Goal: Find specific page/section: Find specific page/section

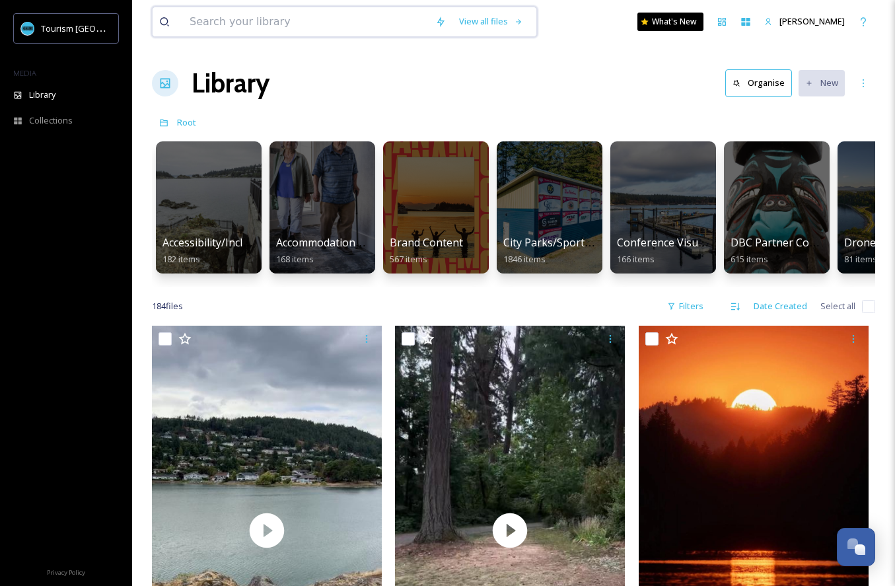
click at [371, 25] on input at bounding box center [306, 21] width 246 height 29
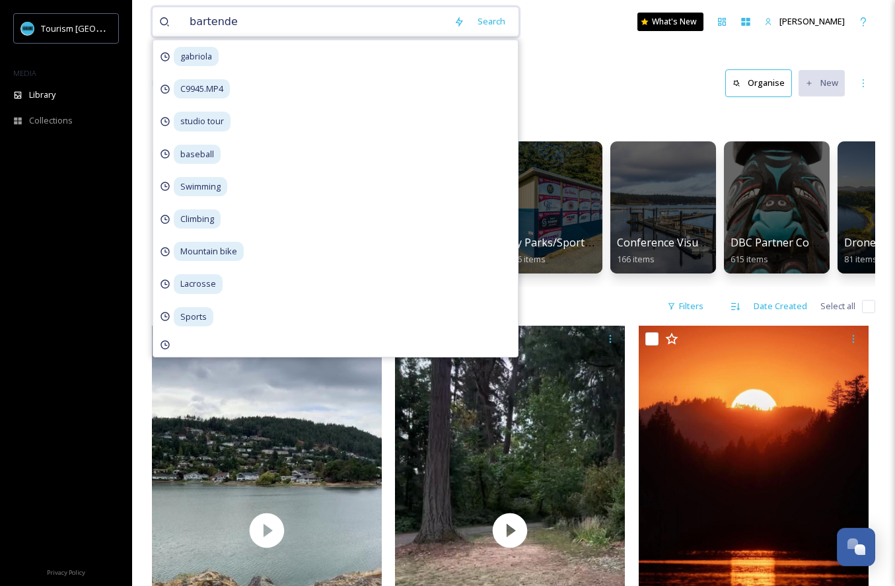
type input "bartender"
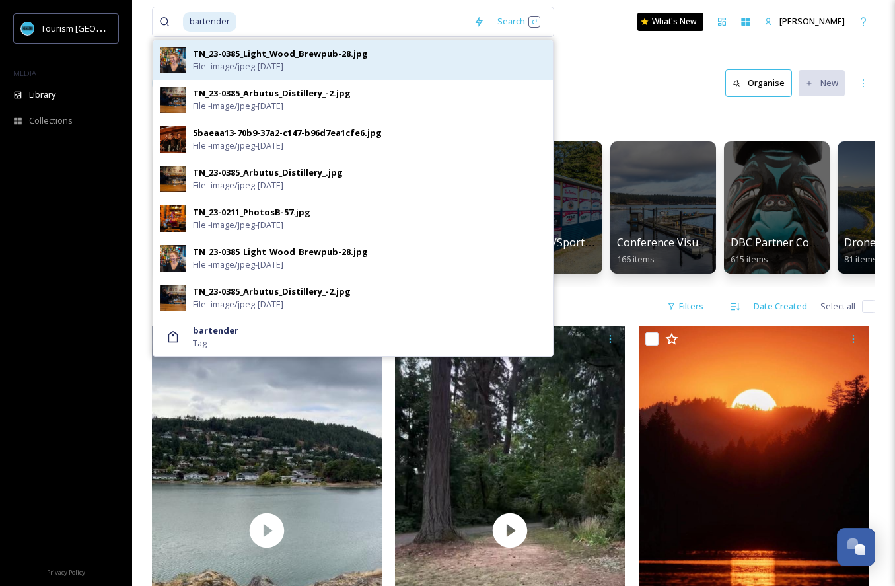
click at [324, 65] on div "TN_23-0385_Light_Wood_Brewpub-28.jpg File - image/jpeg - [DATE]" at bounding box center [369, 60] width 353 height 25
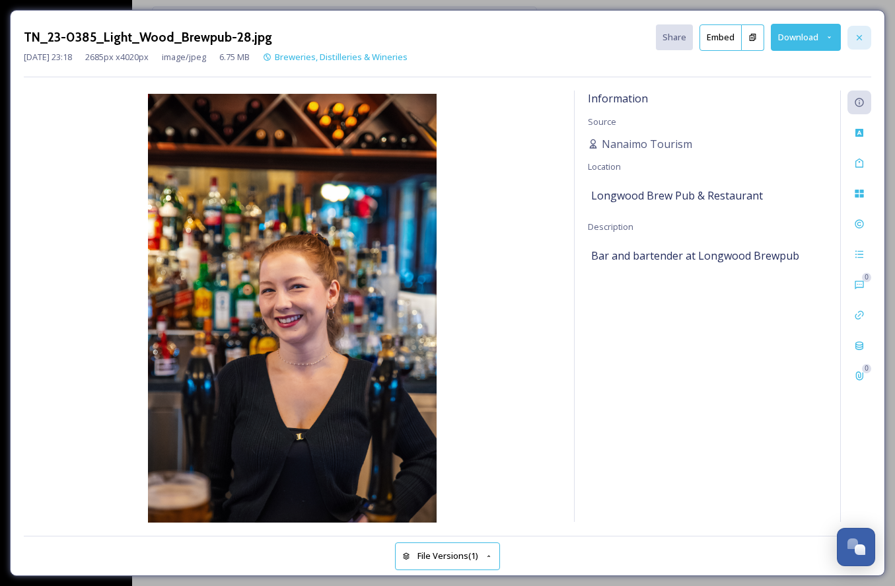
click at [859, 32] on icon at bounding box center [859, 37] width 11 height 11
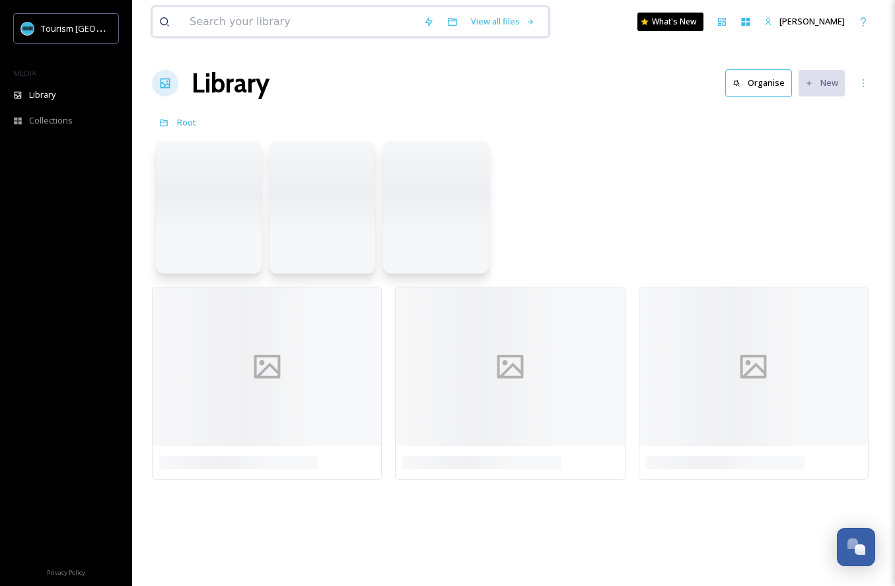
click at [242, 16] on input at bounding box center [300, 21] width 234 height 29
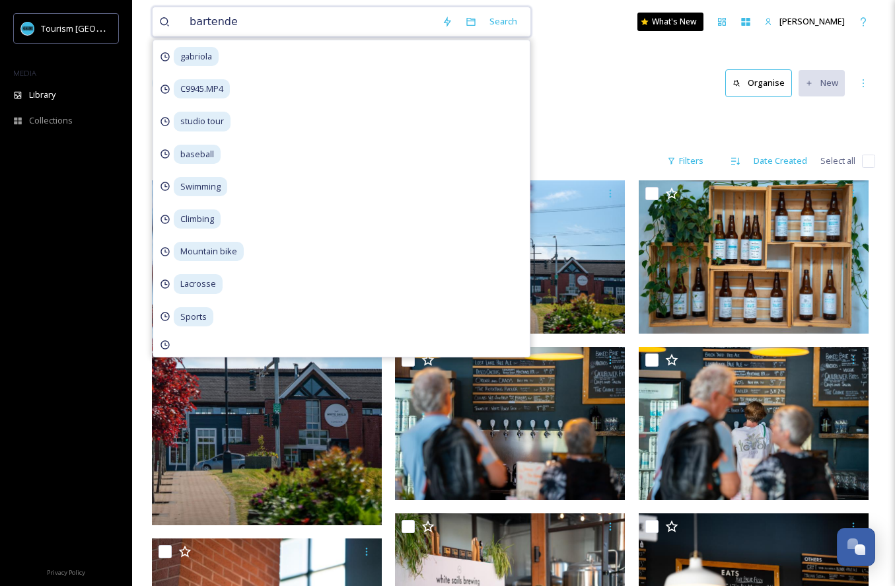
type input "bartender"
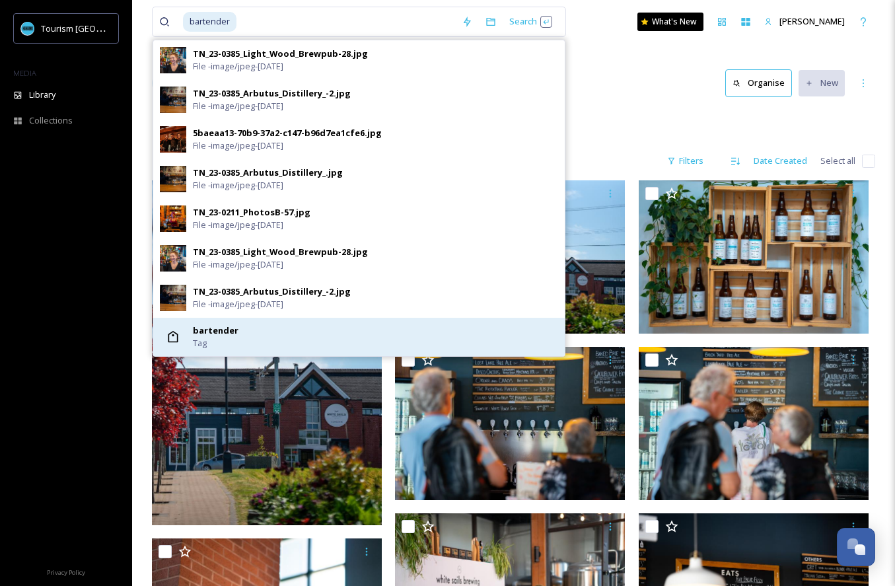
click at [223, 335] on strong "bartender" at bounding box center [216, 330] width 46 height 12
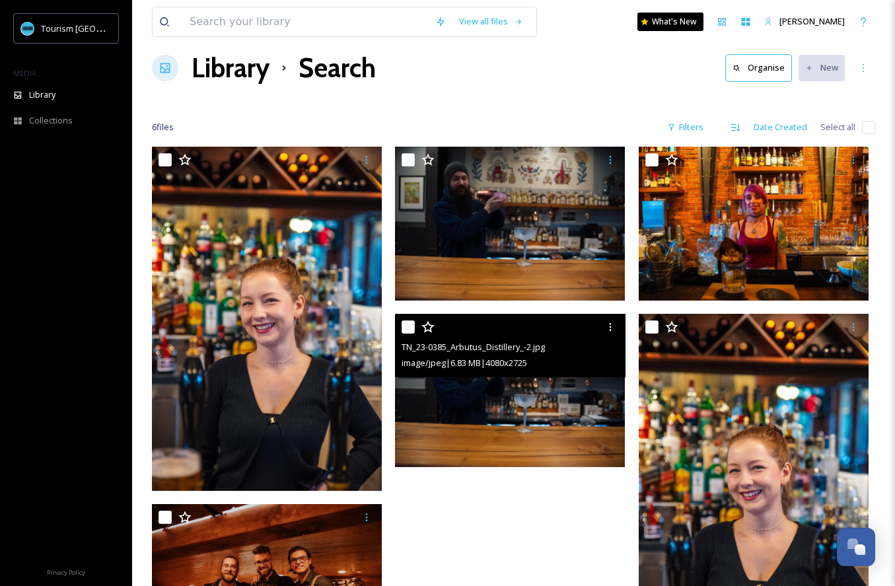
scroll to position [162, 0]
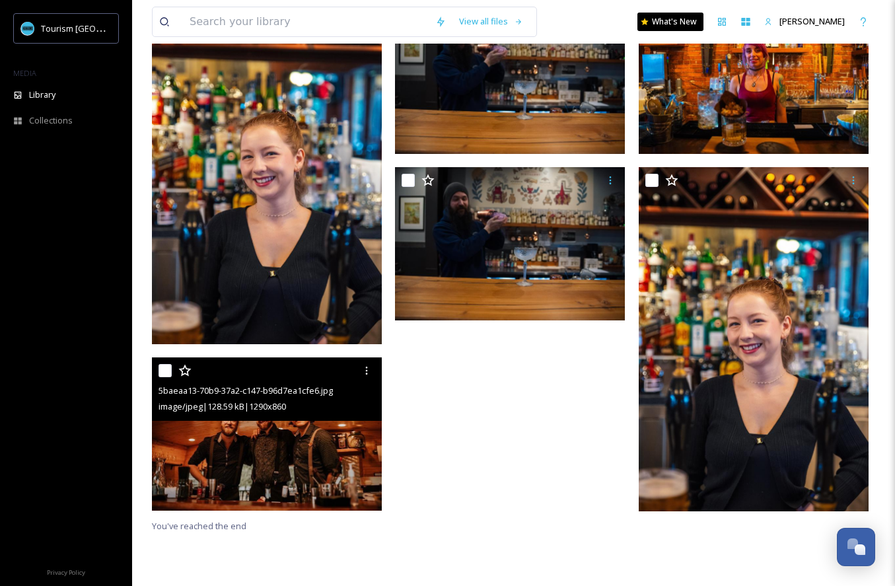
click at [301, 446] on img at bounding box center [267, 433] width 230 height 153
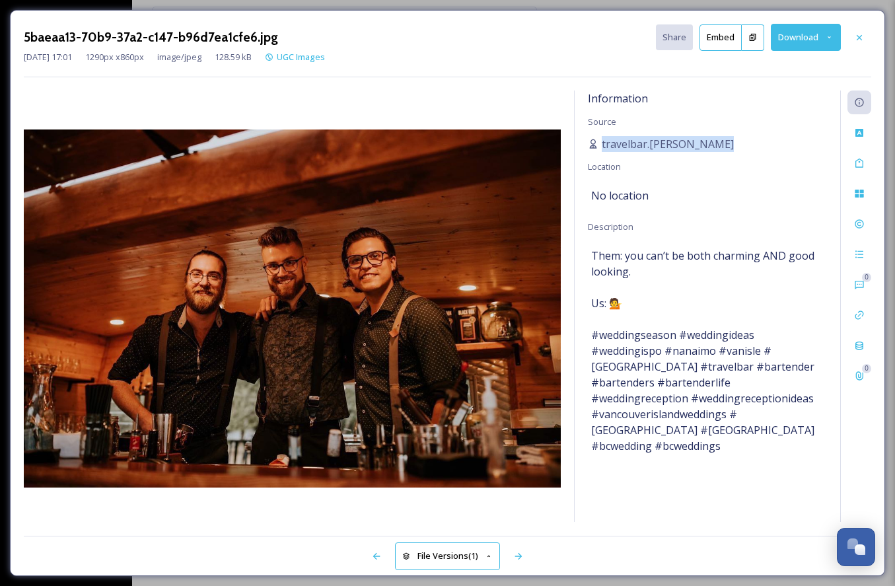
drag, startPoint x: 703, startPoint y: 157, endPoint x: 635, endPoint y: 128, distance: 73.4
click at [635, 128] on div "Information Source travelbar.[PERSON_NAME] Location No location Description The…" at bounding box center [707, 305] width 265 height 431
click at [348, 7] on div "5baeaa13-70b9-37a2-c147-b96d7ea1cfe6.jpg Share Embed Download [DATE] 17:01 1290…" at bounding box center [447, 293] width 895 height 586
click at [860, 32] on icon at bounding box center [859, 37] width 11 height 11
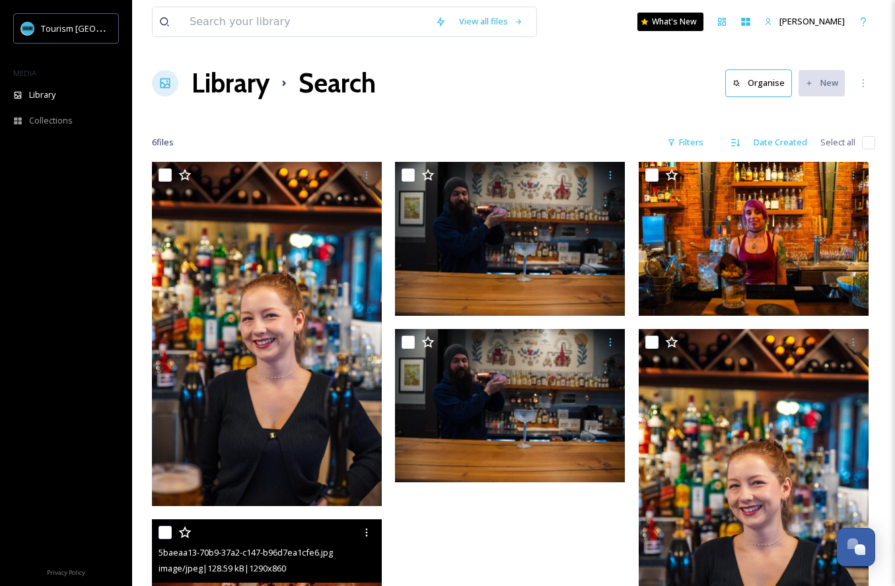
click at [530, 106] on div "View all files What's New [PERSON_NAME] Library Search Organise New Your Select…" at bounding box center [513, 374] width 763 height 748
